Goal: Task Accomplishment & Management: Manage account settings

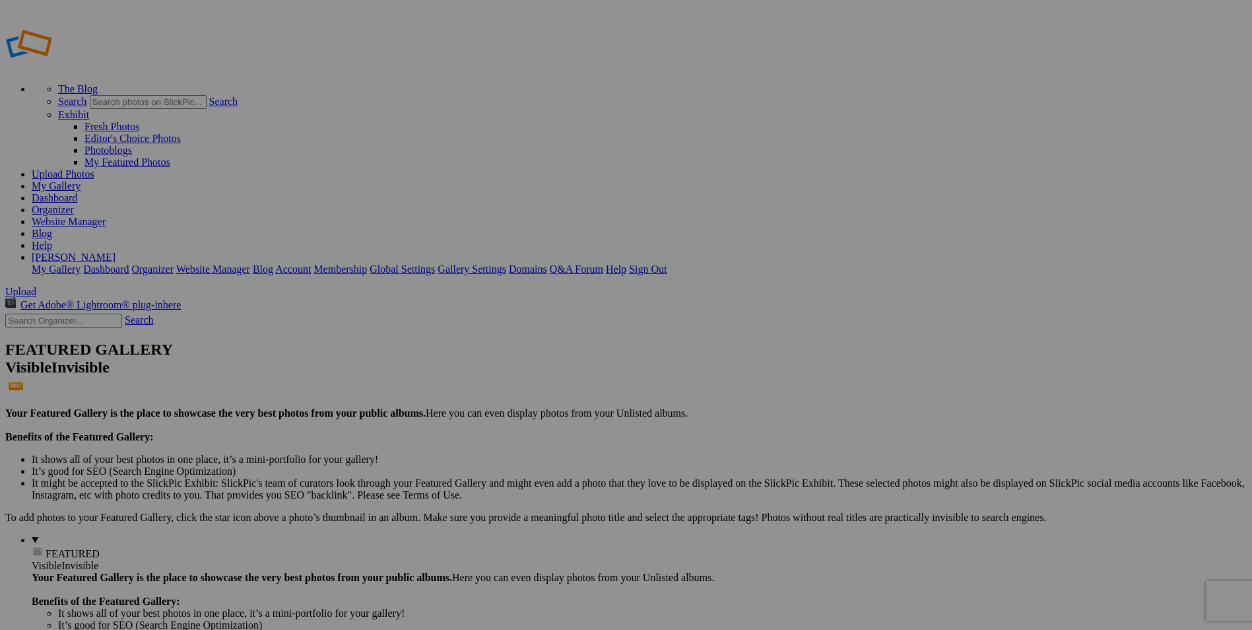
click at [46, 548] on span "FEATURED" at bounding box center [73, 553] width 54 height 11
